Goal: Task Accomplishment & Management: Manage account settings

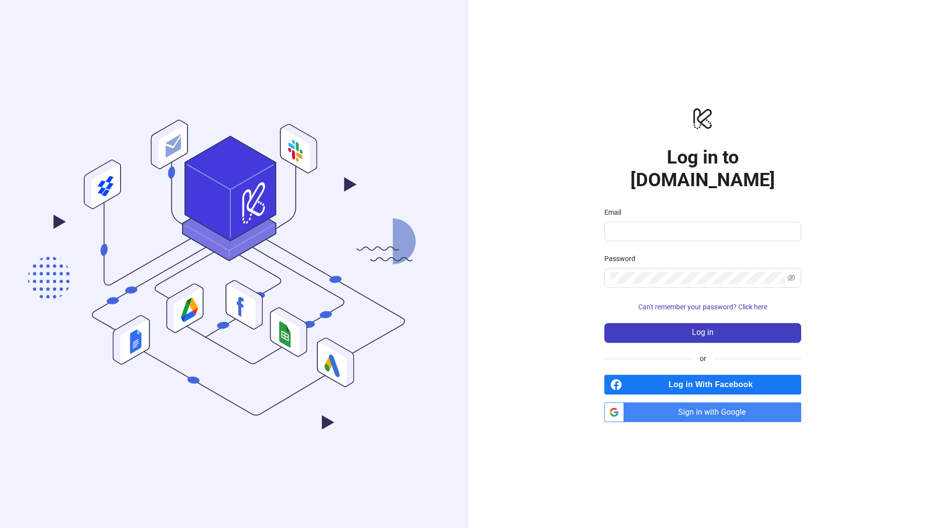
click at [564, 216] on div "logo/logo-mobile Log in to [DOMAIN_NAME] Email Password Can't remember your pas…" at bounding box center [703, 264] width 469 height 528
click at [543, 359] on div "logo/logo-mobile Log in to [DOMAIN_NAME] Email Password Can't remember your pas…" at bounding box center [703, 264] width 469 height 528
click at [665, 171] on h1 "Log in to [DOMAIN_NAME]" at bounding box center [703, 168] width 197 height 45
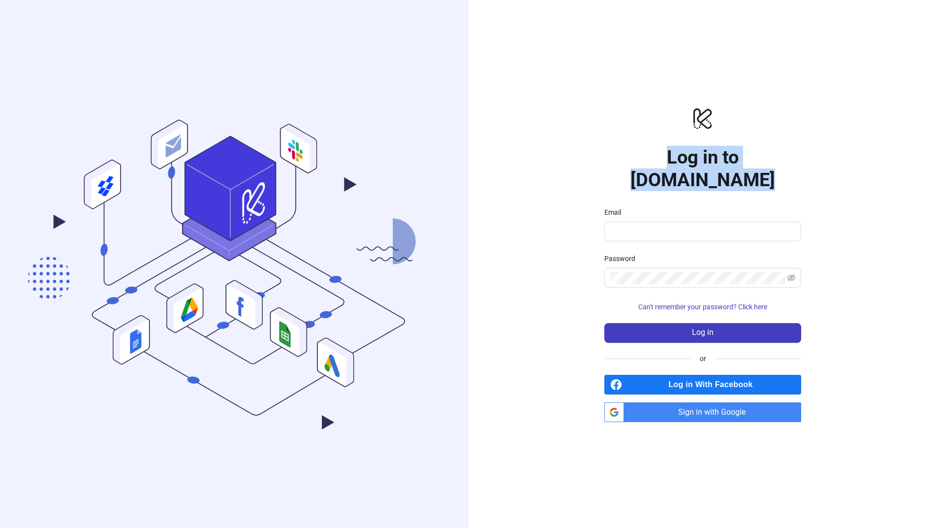
click at [678, 168] on h1 "Log in to [DOMAIN_NAME]" at bounding box center [703, 168] width 197 height 45
click at [544, 186] on div "logo/logo-mobile Log in to [DOMAIN_NAME] Email Password Can't remember your pas…" at bounding box center [703, 264] width 469 height 528
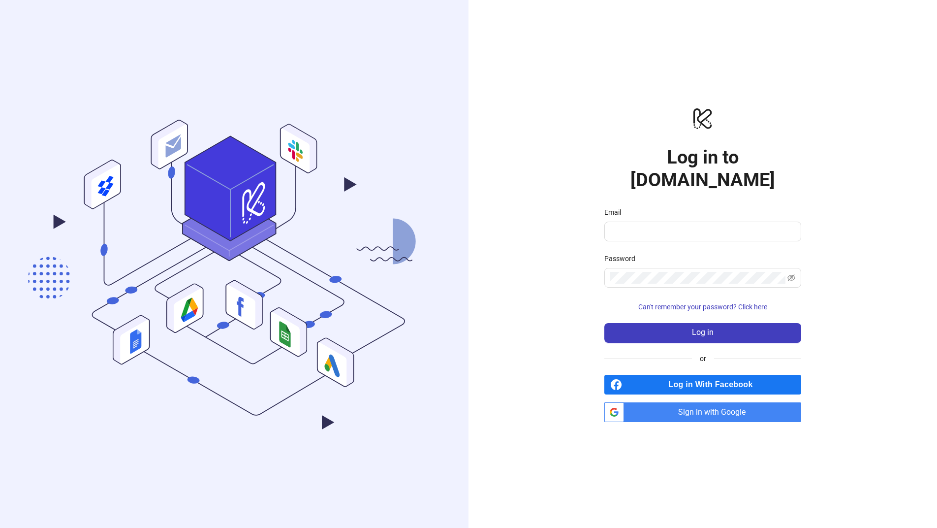
click at [675, 402] on span "Sign in with Google" at bounding box center [714, 412] width 173 height 20
click at [495, 197] on div "logo/logo-mobile Log in to [DOMAIN_NAME] Email Password Can't remember your pas…" at bounding box center [703, 264] width 469 height 528
